Goal: Information Seeking & Learning: Check status

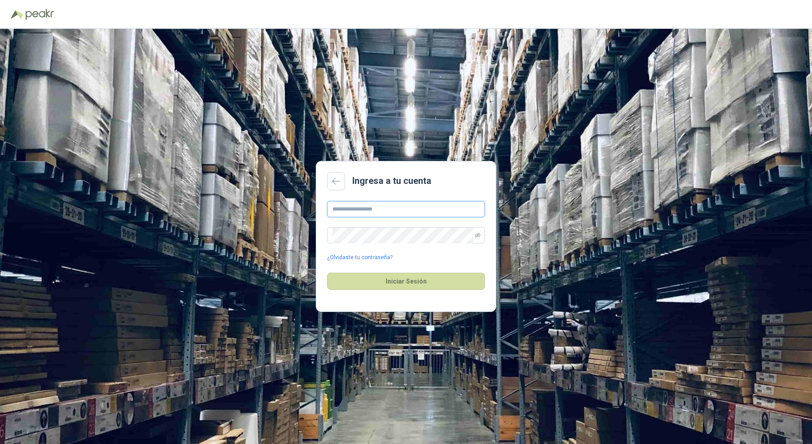
click at [343, 216] on input "text" at bounding box center [406, 209] width 158 height 16
click at [350, 210] on input "text" at bounding box center [406, 209] width 158 height 16
type input "**********"
click at [327, 273] on button "Iniciar Sesión" at bounding box center [406, 281] width 158 height 17
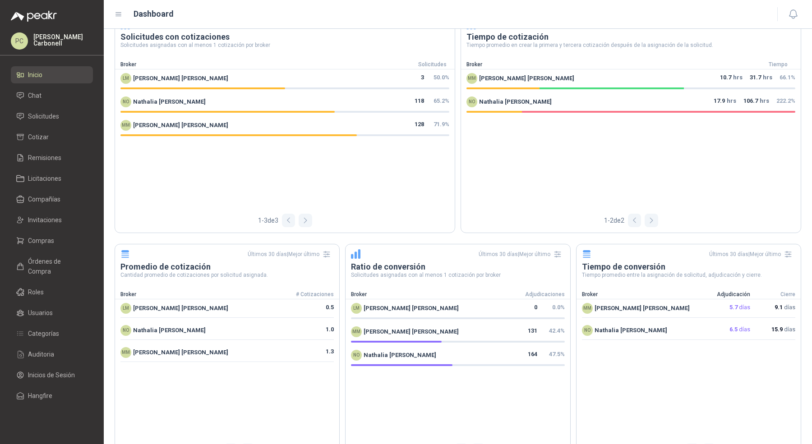
scroll to position [483, 0]
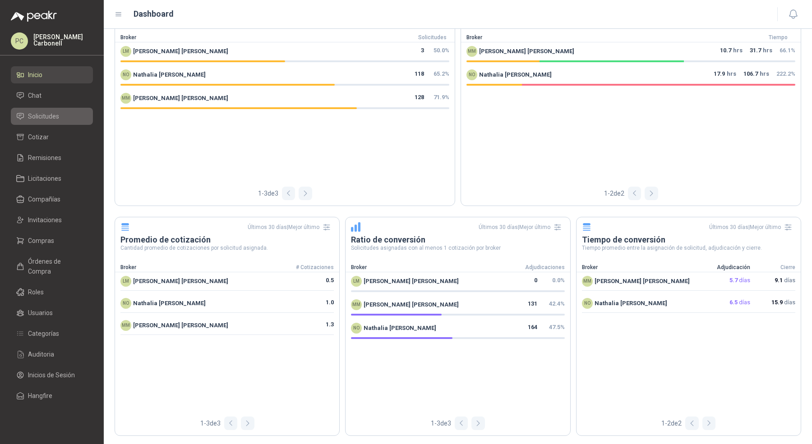
click at [68, 120] on li "Solicitudes" at bounding box center [51, 116] width 71 height 10
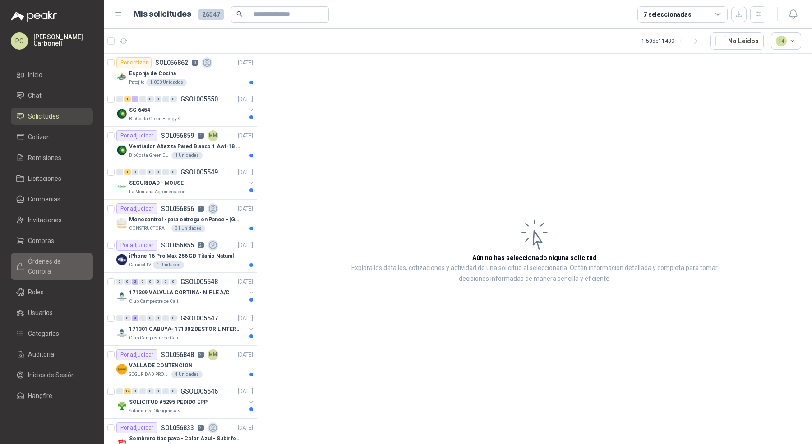
click at [60, 259] on span "Órdenes de Compra" at bounding box center [56, 267] width 56 height 20
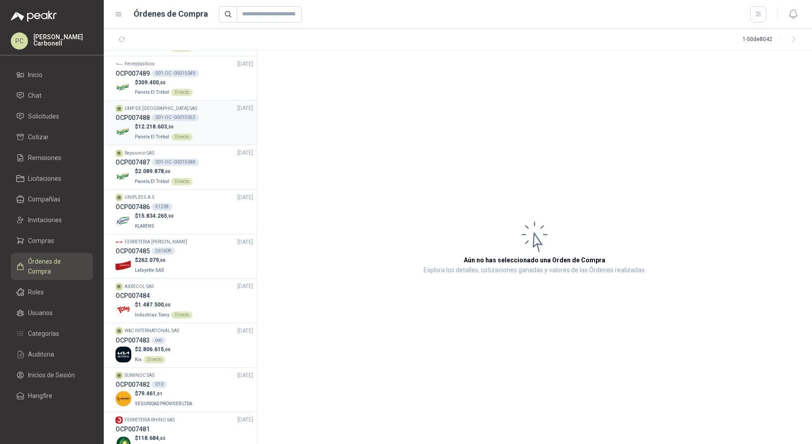
scroll to position [186, 0]
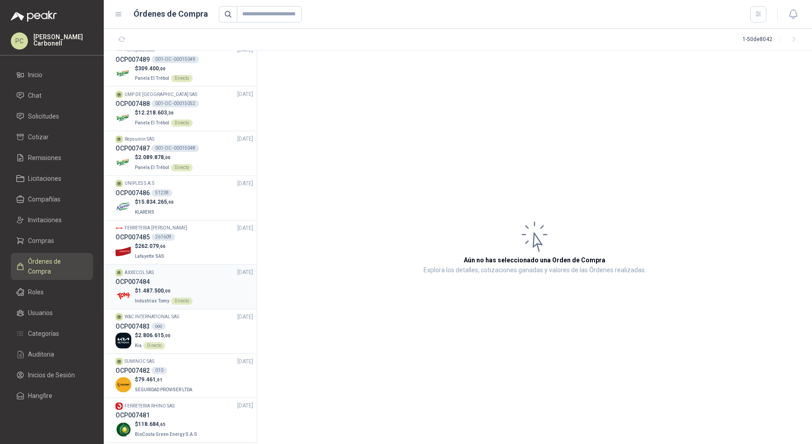
click at [214, 287] on div "$ 1.487.500 ,00 Industrias Tomy Directo" at bounding box center [184, 296] width 138 height 18
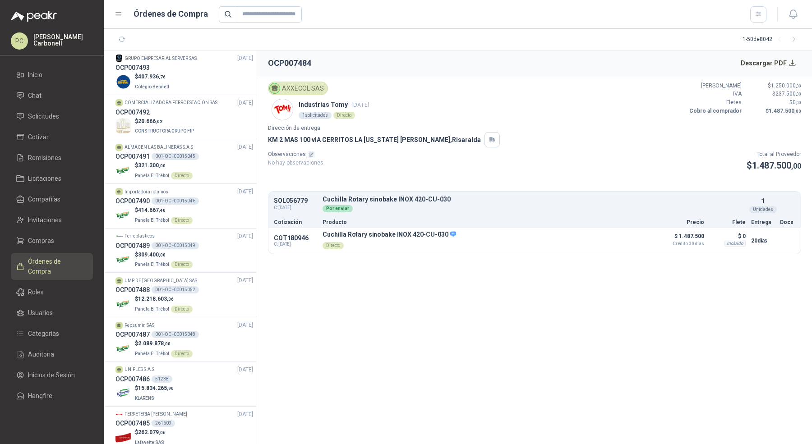
click at [319, 108] on p "Industrias Tomy [DATE]" at bounding box center [334, 105] width 71 height 10
click at [215, 81] on div "$ 407.936 ,76 Colegio [PERSON_NAME]" at bounding box center [184, 82] width 138 height 18
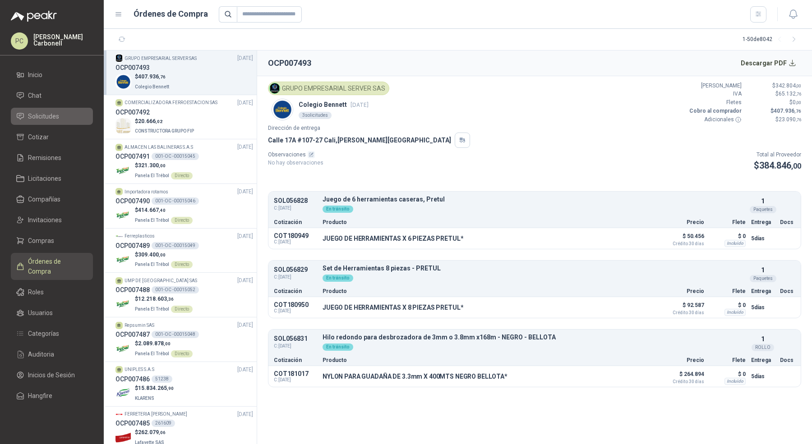
click at [50, 116] on span "Solicitudes" at bounding box center [43, 116] width 31 height 10
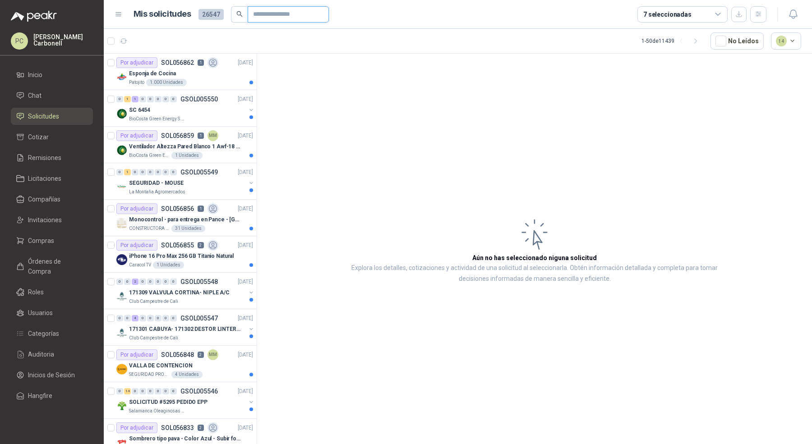
click at [277, 13] on input "text" at bounding box center [284, 14] width 63 height 15
paste input "*********"
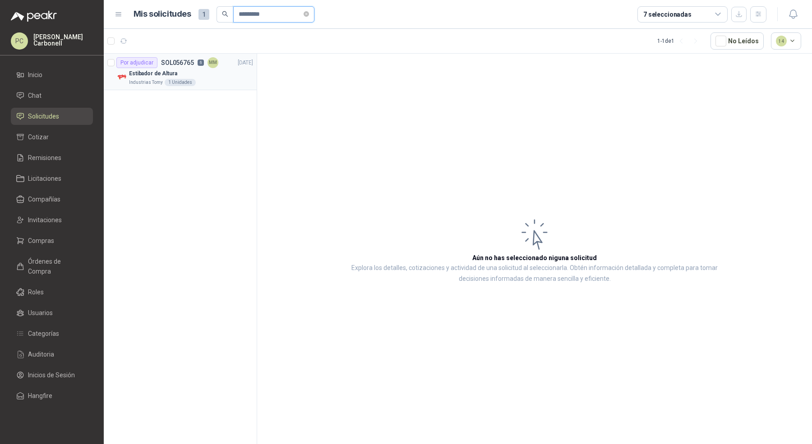
type input "*********"
click at [220, 83] on div "Industrias Tomy 1 Unidades" at bounding box center [191, 82] width 124 height 7
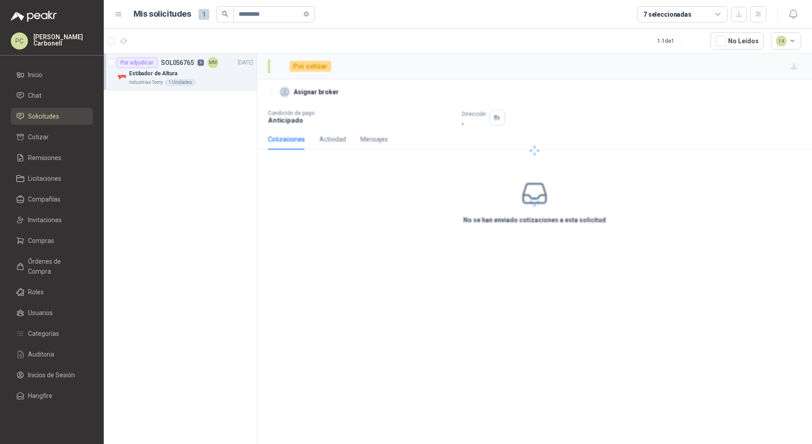
click at [220, 83] on div "Industrias Tomy 1 Unidades" at bounding box center [191, 82] width 124 height 7
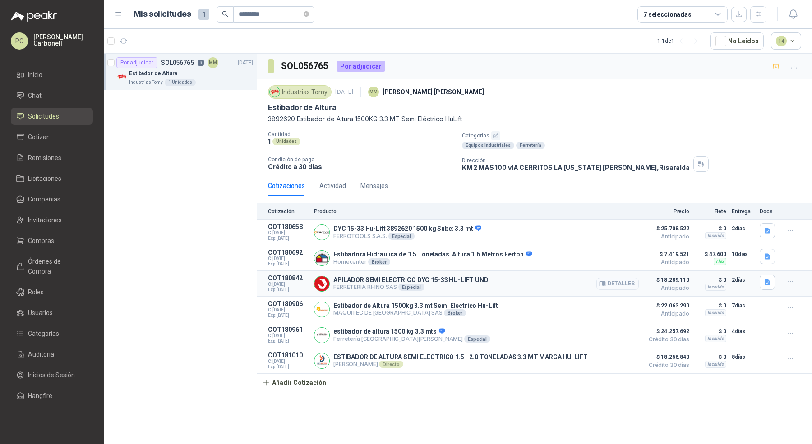
click at [611, 282] on button "Detalles" at bounding box center [617, 284] width 42 height 12
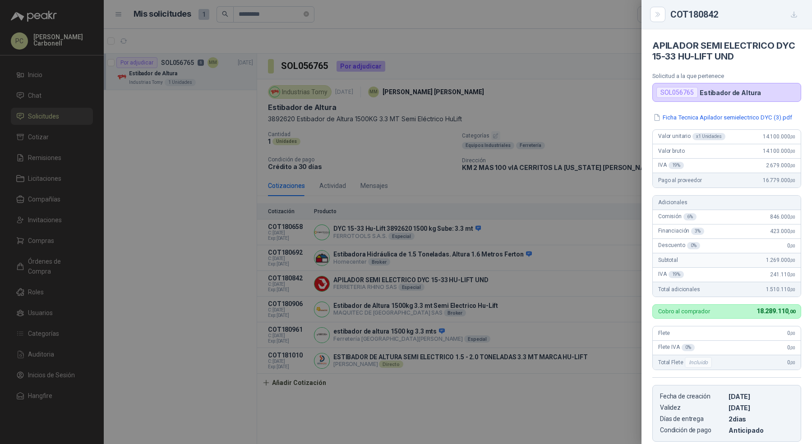
click at [309, 15] on div at bounding box center [406, 222] width 812 height 444
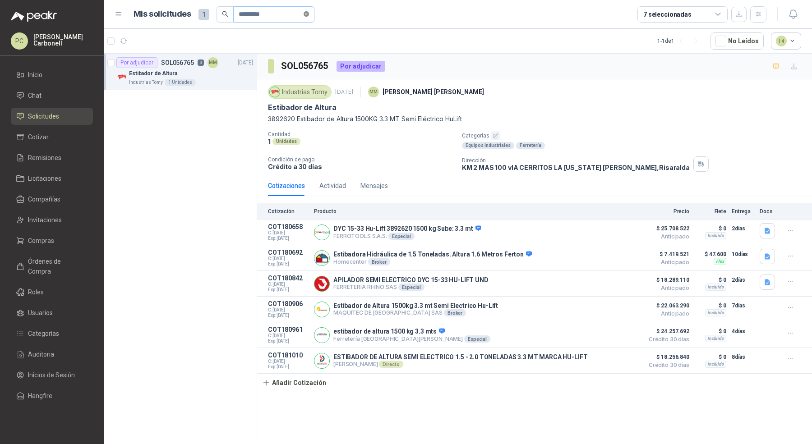
click at [309, 14] on icon "close-circle" at bounding box center [306, 13] width 5 height 5
click at [457, 37] on article "1 - 1 de 1 No Leídos 14" at bounding box center [458, 41] width 708 height 24
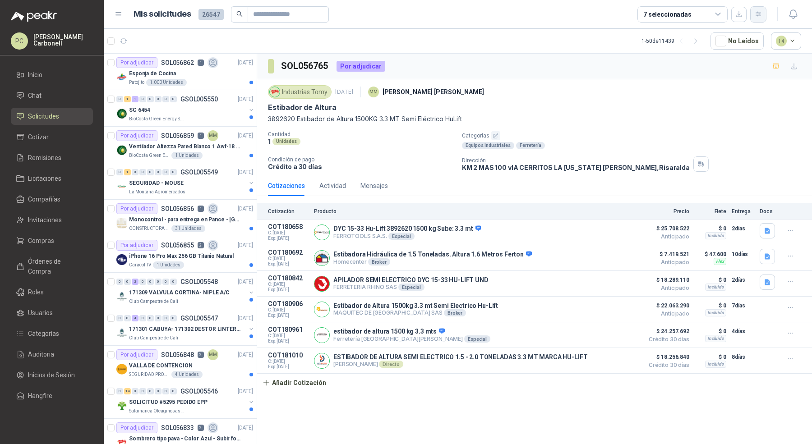
click at [756, 11] on icon "button" at bounding box center [759, 14] width 8 height 8
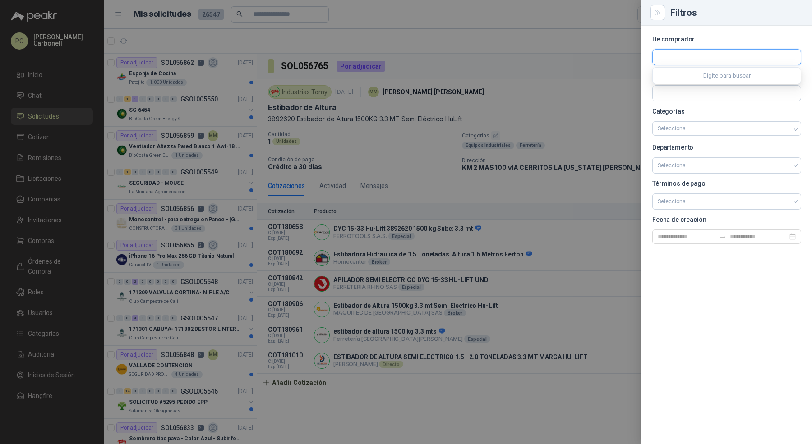
click at [696, 59] on input "text" at bounding box center [727, 57] width 148 height 15
type input "****"
click at [695, 78] on p "Industrias Tomy" at bounding box center [707, 76] width 68 height 5
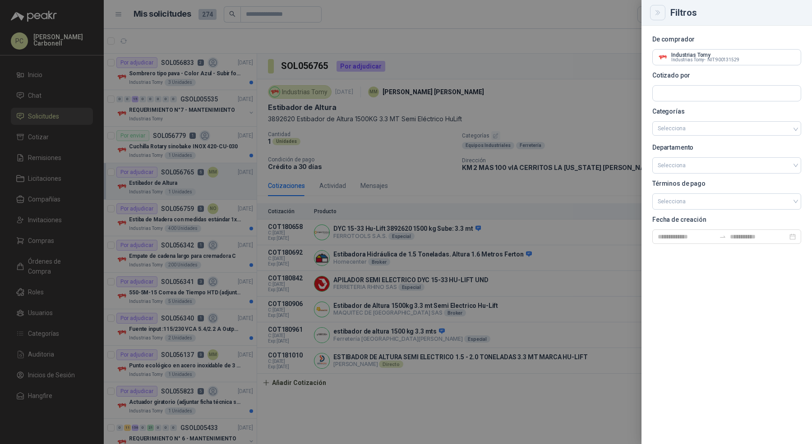
click at [662, 7] on button "Close" at bounding box center [657, 12] width 15 height 15
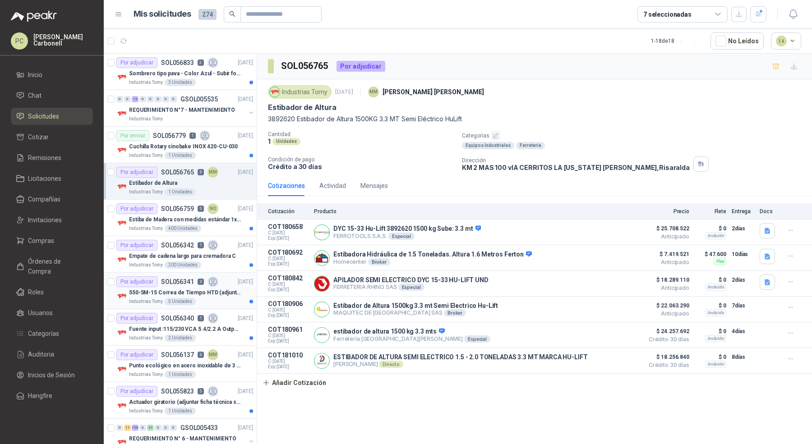
click at [217, 280] on div "Por adjudicar SOL056341 3 [DATE]" at bounding box center [184, 281] width 137 height 11
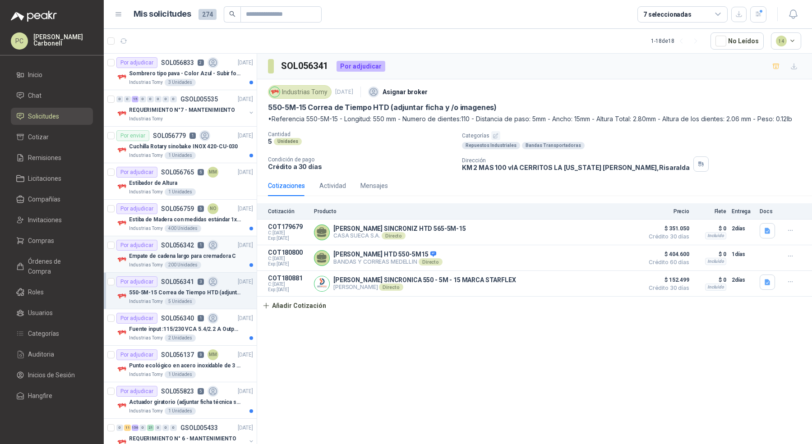
scroll to position [7, 0]
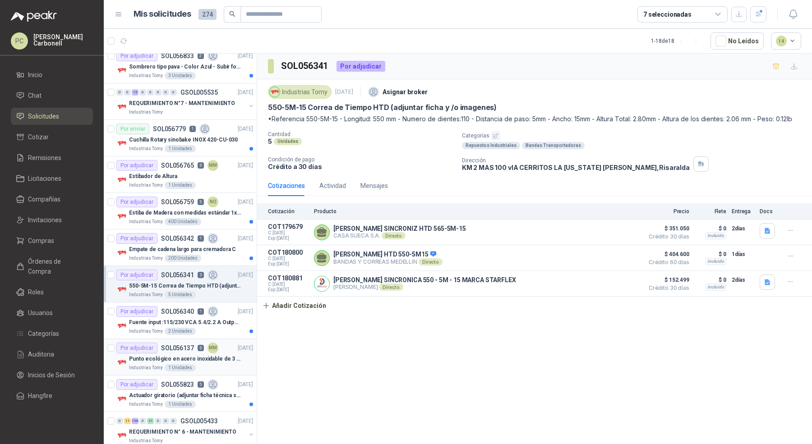
click at [211, 358] on p "Punto ecológico en acero inoxidable de 3 puestos, con capacidad para 121L cada …" at bounding box center [185, 359] width 112 height 9
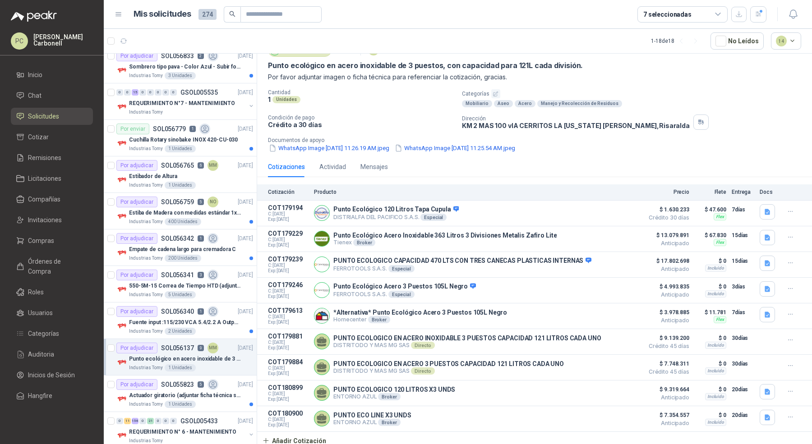
scroll to position [43, 0]
click at [765, 208] on icon "button" at bounding box center [767, 211] width 5 height 6
click at [751, 181] on button "image.png" at bounding box center [742, 180] width 39 height 9
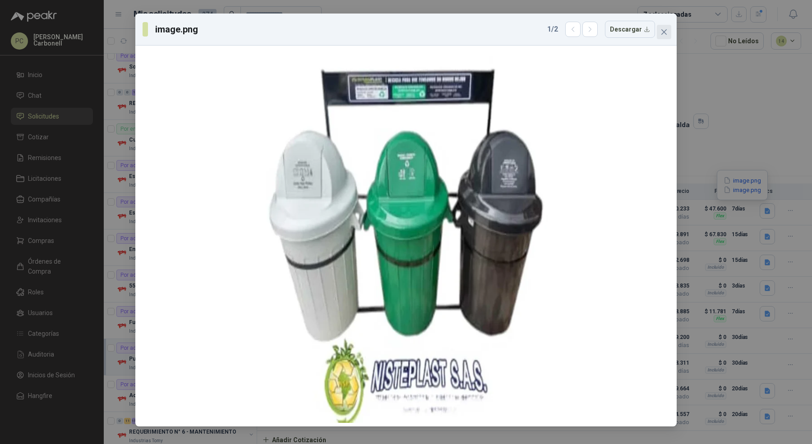
click at [664, 36] on button "Close" at bounding box center [664, 32] width 14 height 14
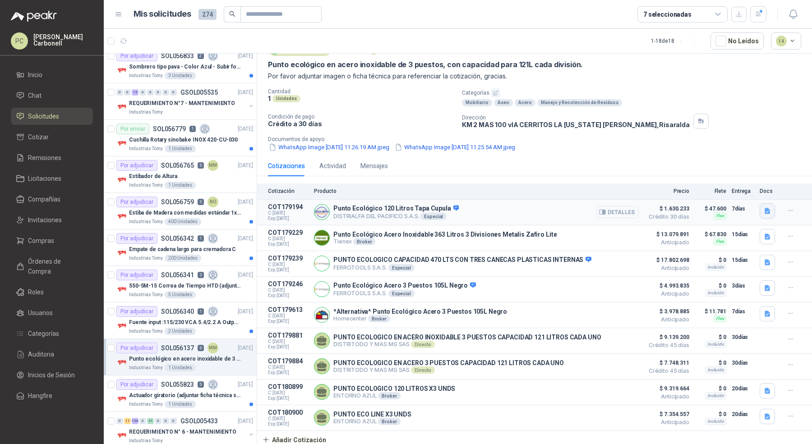
click at [764, 207] on icon "button" at bounding box center [768, 211] width 8 height 8
click at [742, 189] on button "image.png" at bounding box center [742, 189] width 39 height 9
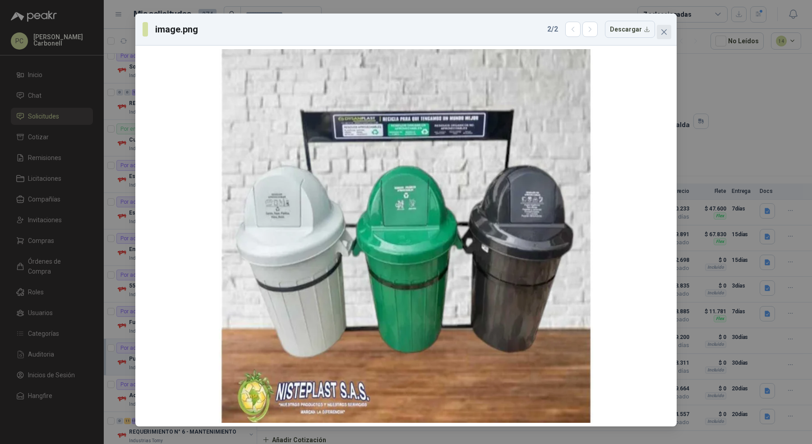
click at [661, 31] on icon "close" at bounding box center [663, 31] width 7 height 7
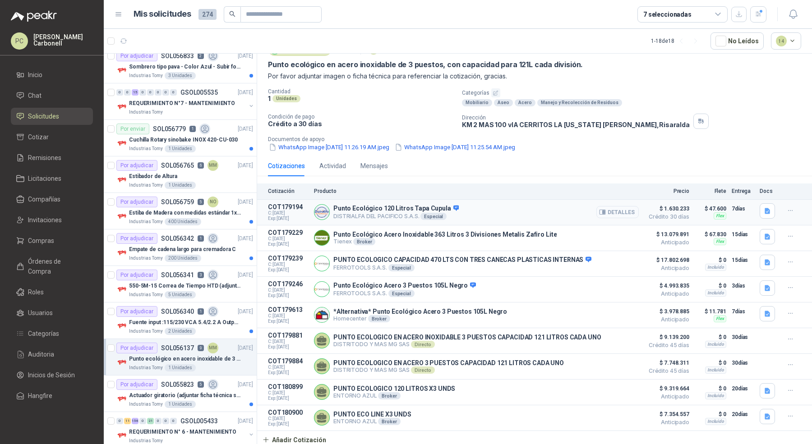
click at [617, 213] on button "Detalles" at bounding box center [617, 212] width 42 height 12
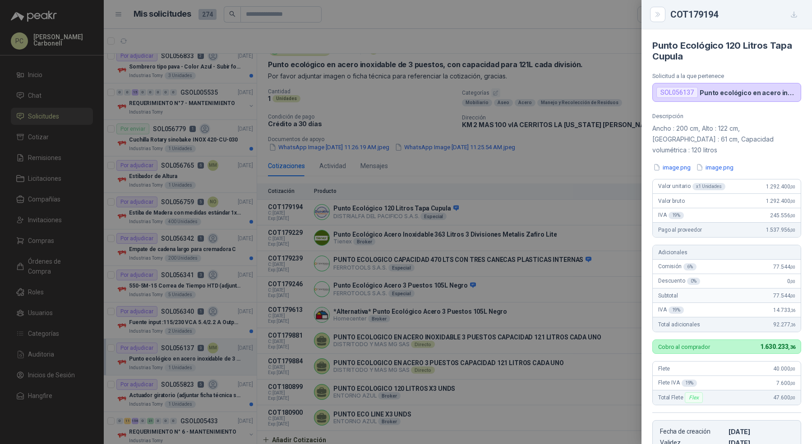
scroll to position [98, 0]
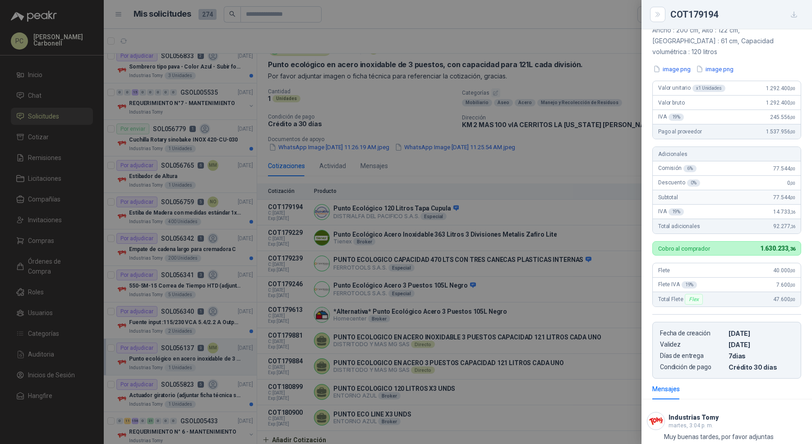
click at [583, 158] on div at bounding box center [406, 222] width 812 height 444
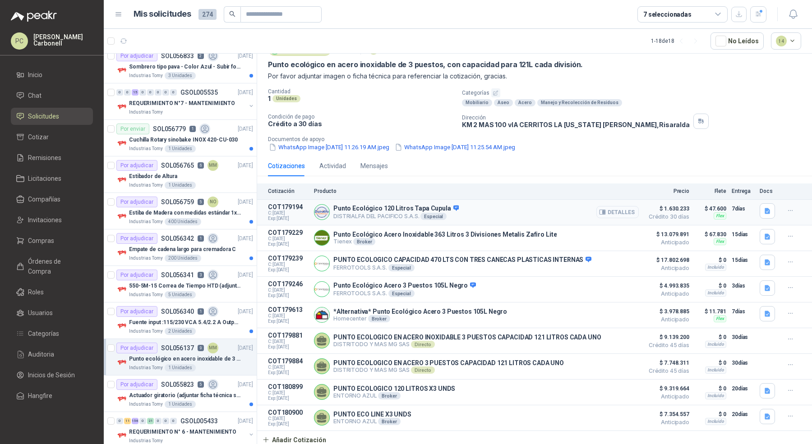
click at [613, 212] on button "Detalles" at bounding box center [617, 212] width 42 height 12
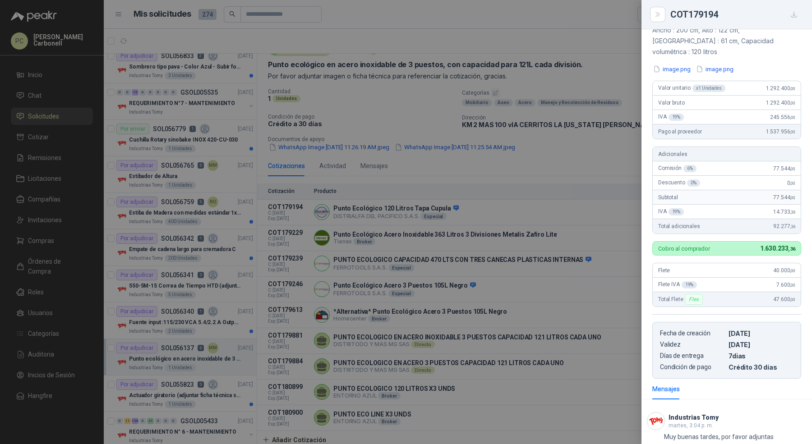
click at [552, 164] on div at bounding box center [406, 222] width 812 height 444
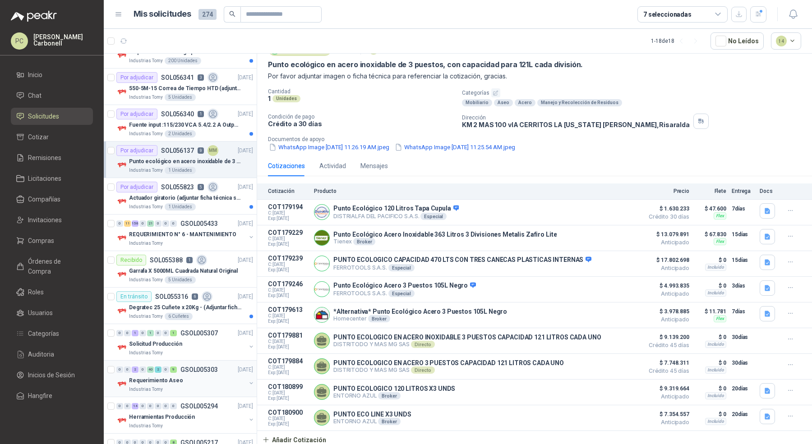
scroll to position [0, 0]
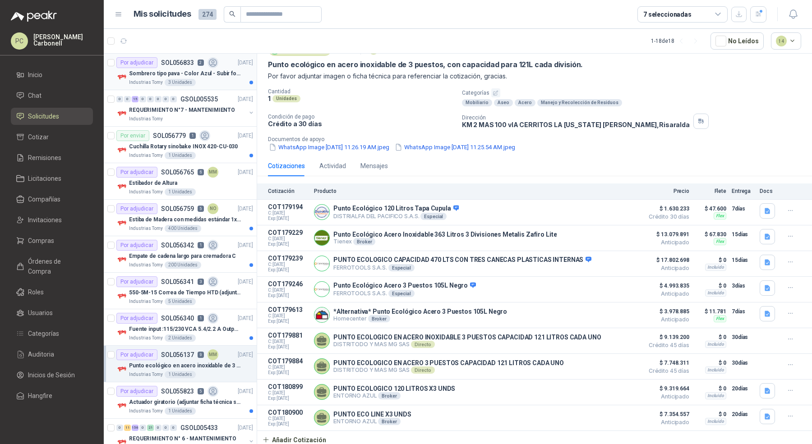
click at [189, 64] on p "SOL056833" at bounding box center [177, 63] width 33 height 6
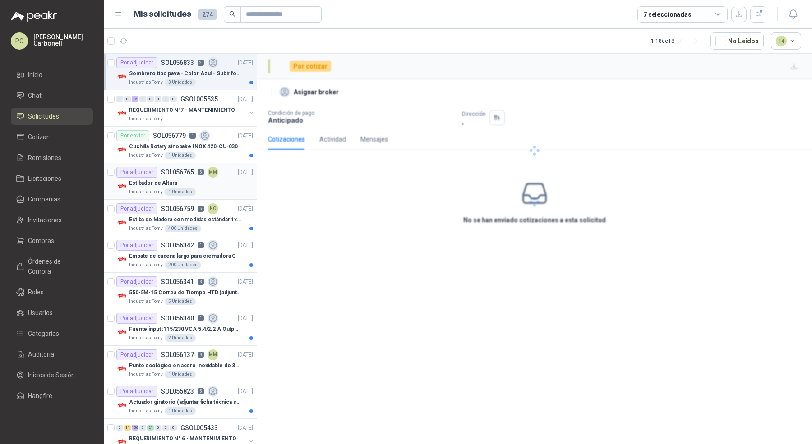
click at [194, 178] on div "Estibador de Altura" at bounding box center [191, 183] width 124 height 11
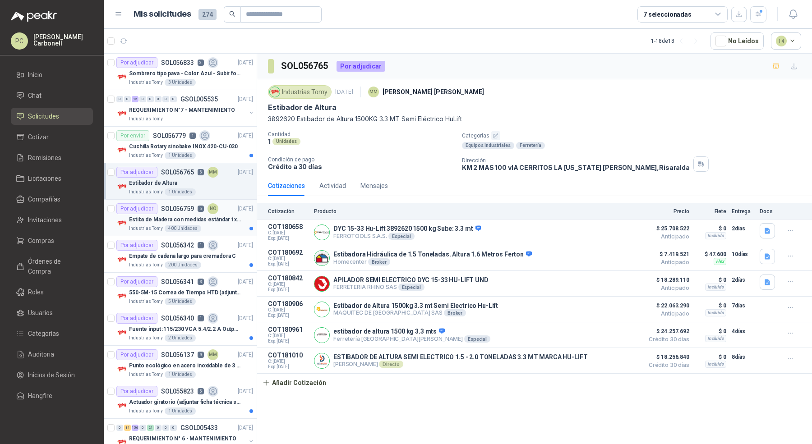
click at [200, 228] on div "Industrias Tomy 400 Unidades" at bounding box center [191, 228] width 124 height 7
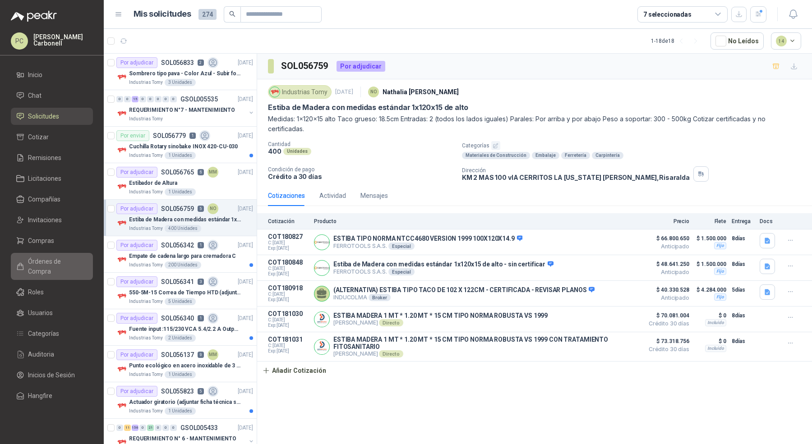
click at [69, 257] on span "Órdenes de Compra" at bounding box center [56, 267] width 56 height 20
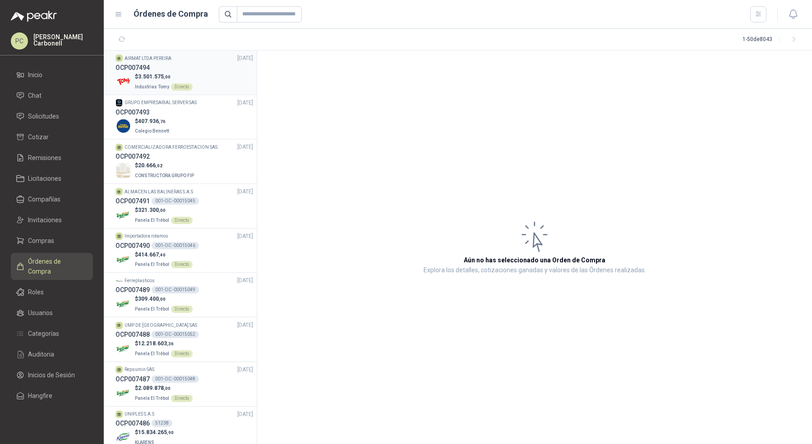
click at [211, 81] on div "$ 3.501.575 ,00 Industrias Tomy Directo" at bounding box center [184, 82] width 138 height 18
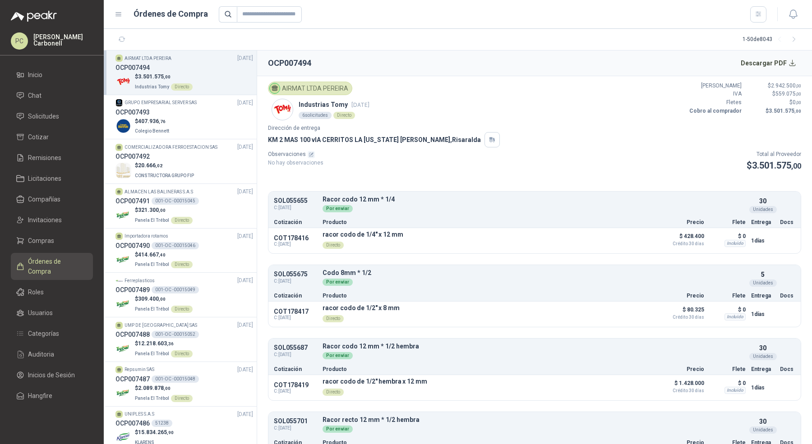
click at [59, 127] on ul "Inicio Chat Solicitudes Cotizar Remisiones Licitaciones Compañías Invitaciones …" at bounding box center [52, 237] width 104 height 342
click at [58, 119] on span "Solicitudes" at bounding box center [43, 116] width 31 height 10
